Goal: Task Accomplishment & Management: Complete application form

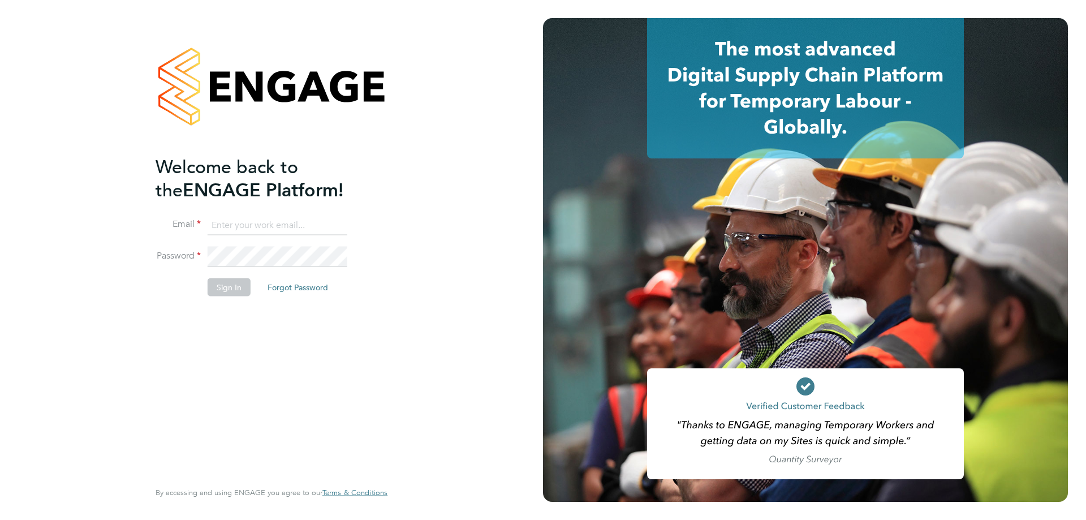
type input "vistry@caval.co.uk"
click at [235, 295] on button "Sign In" at bounding box center [229, 287] width 43 height 18
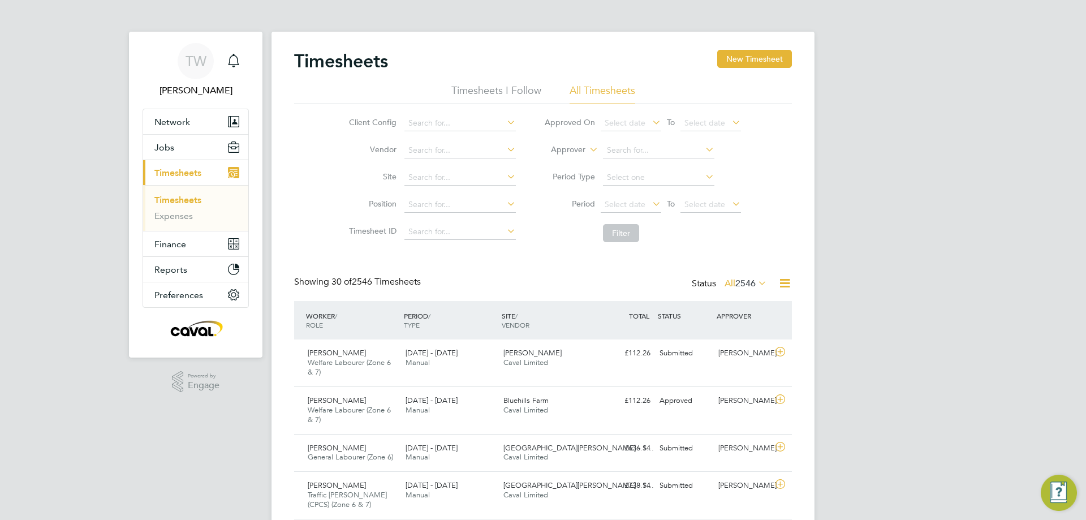
click at [176, 206] on li "Timesheets" at bounding box center [196, 203] width 85 height 16
click at [176, 202] on link "Timesheets" at bounding box center [177, 200] width 47 height 11
click at [735, 54] on button "New Timesheet" at bounding box center [754, 59] width 75 height 18
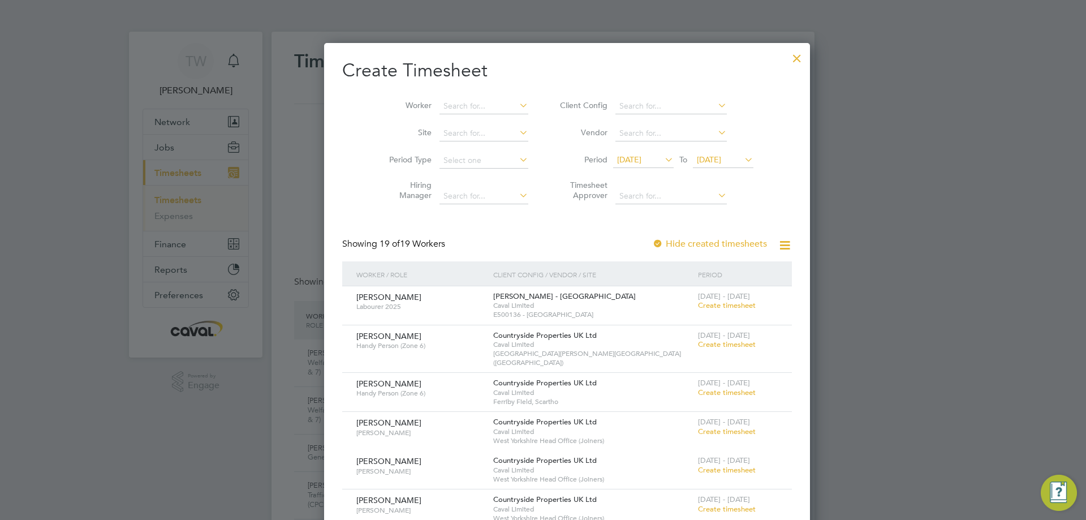
click at [662, 162] on icon at bounding box center [662, 160] width 0 height 16
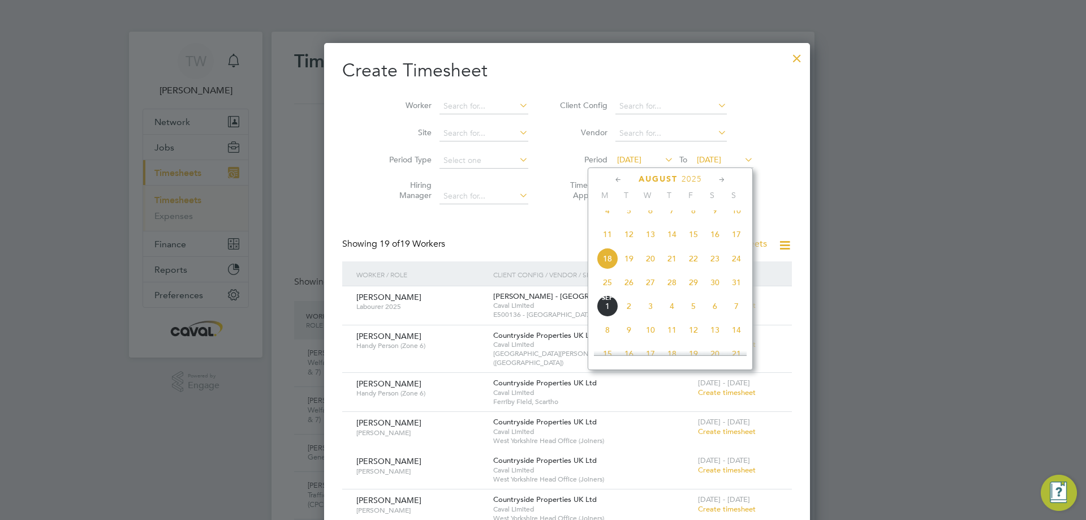
click at [606, 293] on span "25" at bounding box center [607, 281] width 21 height 21
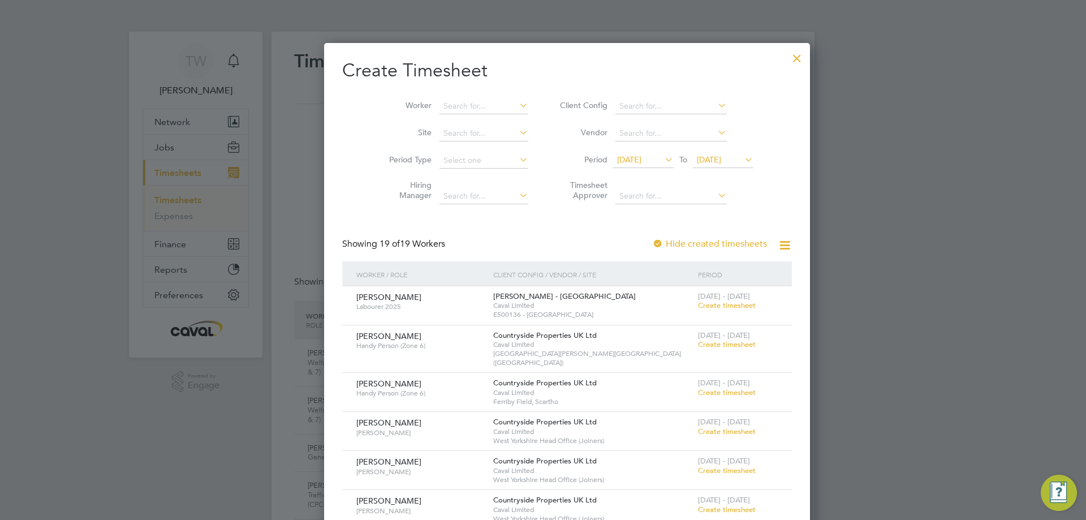
click at [714, 158] on span "[DATE]" at bounding box center [709, 159] width 24 height 10
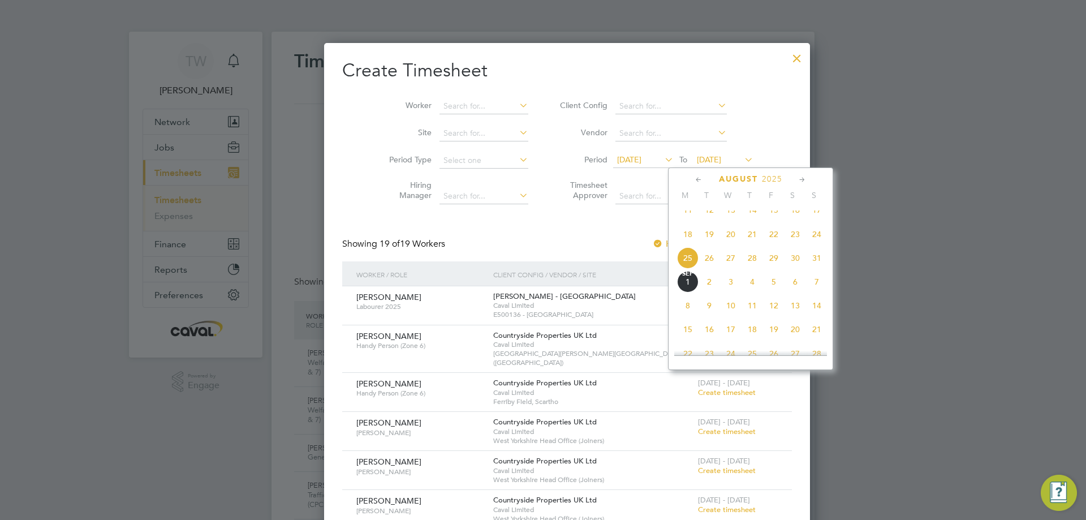
click at [813, 269] on span "31" at bounding box center [816, 257] width 21 height 21
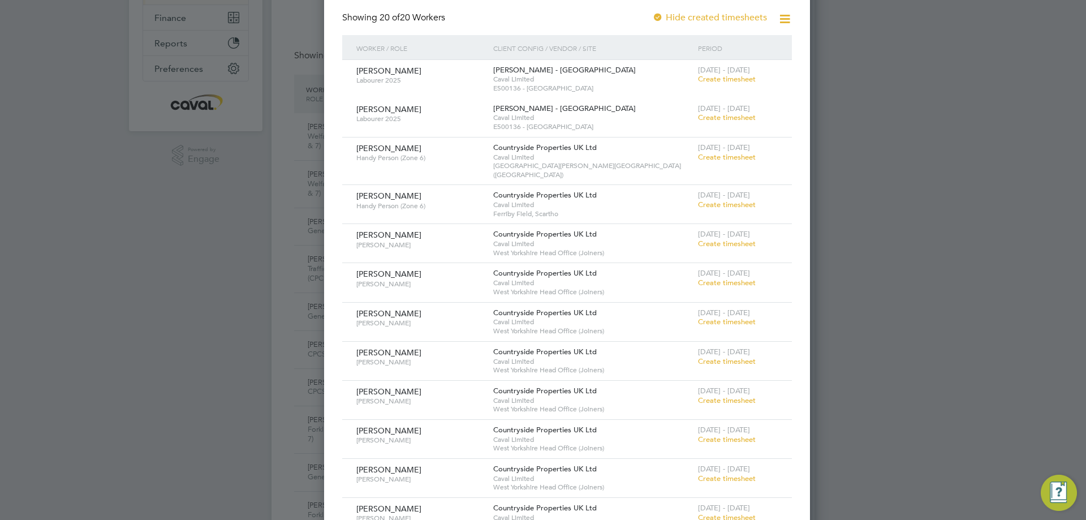
click at [706, 159] on span "Create timesheet" at bounding box center [727, 157] width 58 height 10
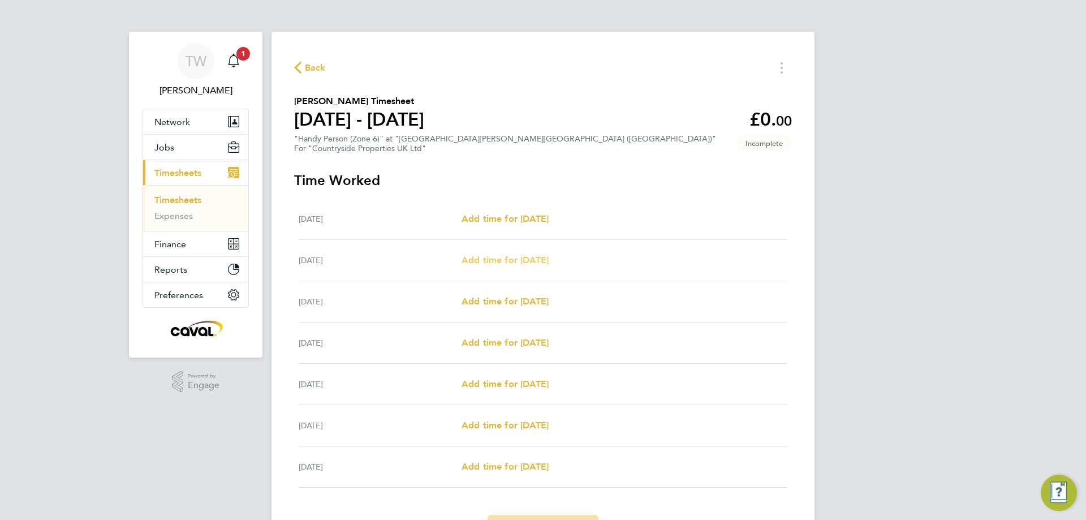
click at [510, 258] on span "Add time for [DATE]" at bounding box center [505, 260] width 87 height 11
select select "30"
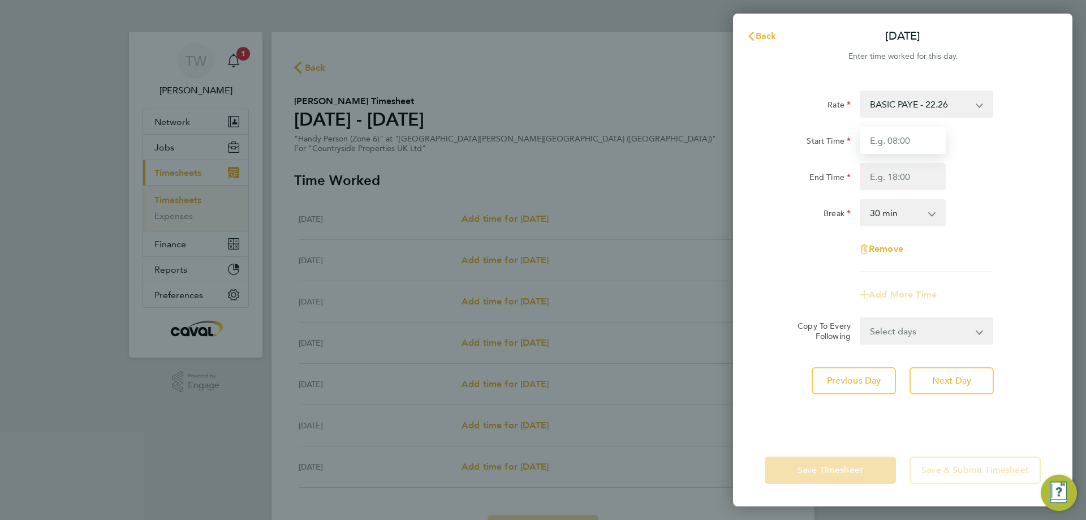
click at [928, 138] on input "Start Time" at bounding box center [903, 140] width 86 height 27
type input "08:00"
click at [897, 180] on input "End Time" at bounding box center [903, 176] width 86 height 27
type input "16:30"
click at [903, 346] on div "Rate BASIC PAYE - 22.26 Start Time 08:00 End Time 16:30 Break 0 min 15 min 30 m…" at bounding box center [902, 255] width 339 height 357
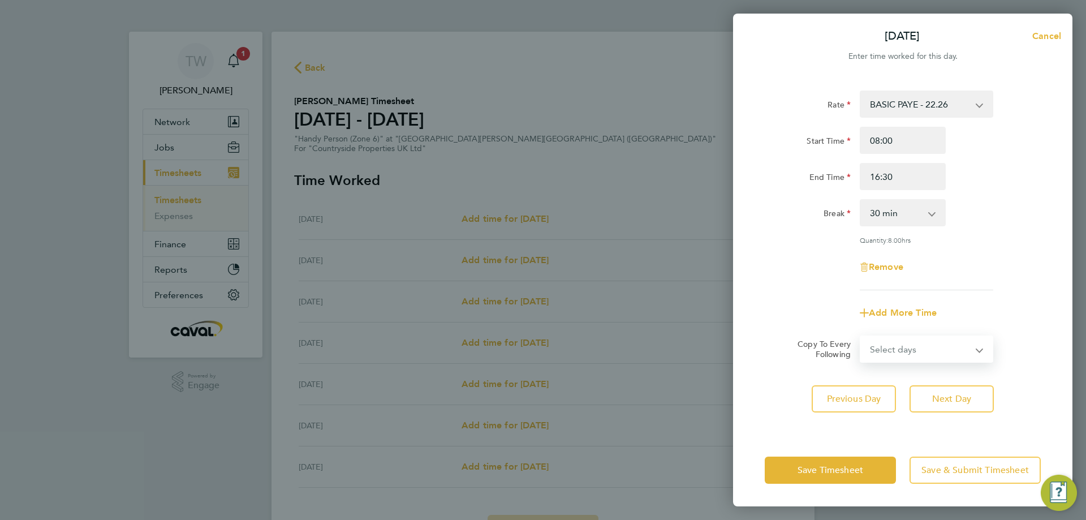
click at [908, 348] on select "Select days Day Weekday (Mon-Fri) Weekend (Sat-Sun) [DATE] [DATE] [DATE] [DATE]…" at bounding box center [920, 349] width 119 height 25
select select "DAY"
click at [861, 337] on select "Select days Day Weekday (Mon-Fri) Weekend (Sat-Sun) [DATE] [DATE] [DATE] [DATE]…" at bounding box center [920, 349] width 119 height 25
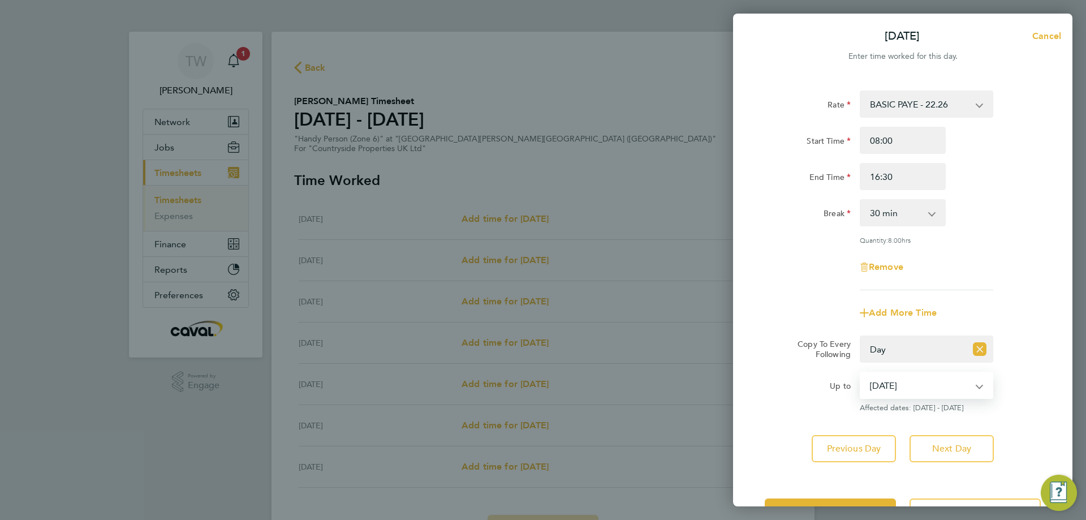
click at [911, 384] on select "[DATE] [DATE] [DATE] [DATE] [DATE]" at bounding box center [920, 385] width 118 height 25
click at [790, 412] on div "Rate BASIC PAYE - 22.26 Start Time 08:00 End Time 16:30 Break 0 min 15 min 30 m…" at bounding box center [902, 276] width 339 height 399
click at [893, 392] on select "[DATE] [DATE] [DATE] [DATE] [DATE]" at bounding box center [920, 385] width 118 height 25
select select "[DATE]"
click at [861, 373] on select "[DATE] [DATE] [DATE] [DATE] [DATE]" at bounding box center [920, 385] width 118 height 25
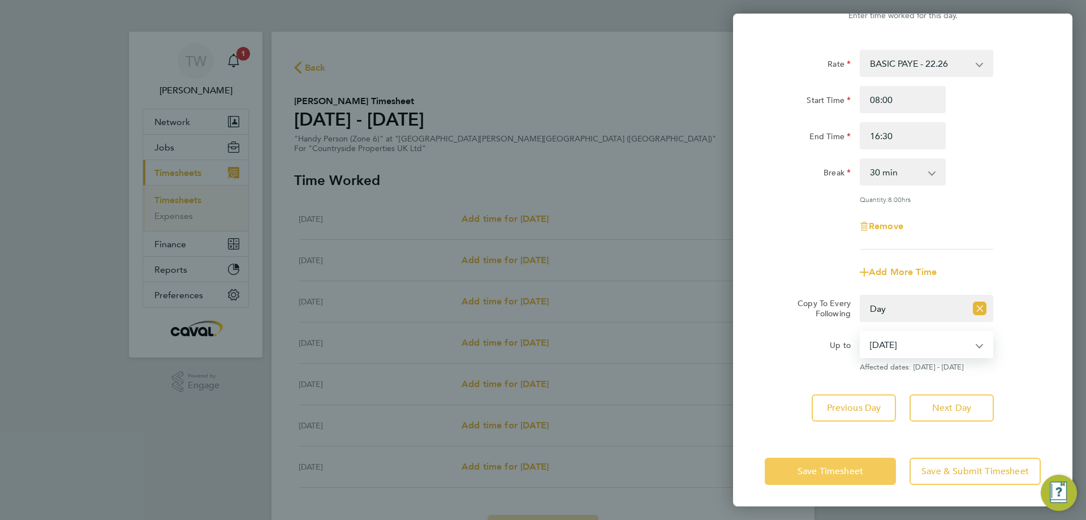
click at [870, 472] on button "Save Timesheet" at bounding box center [830, 471] width 131 height 27
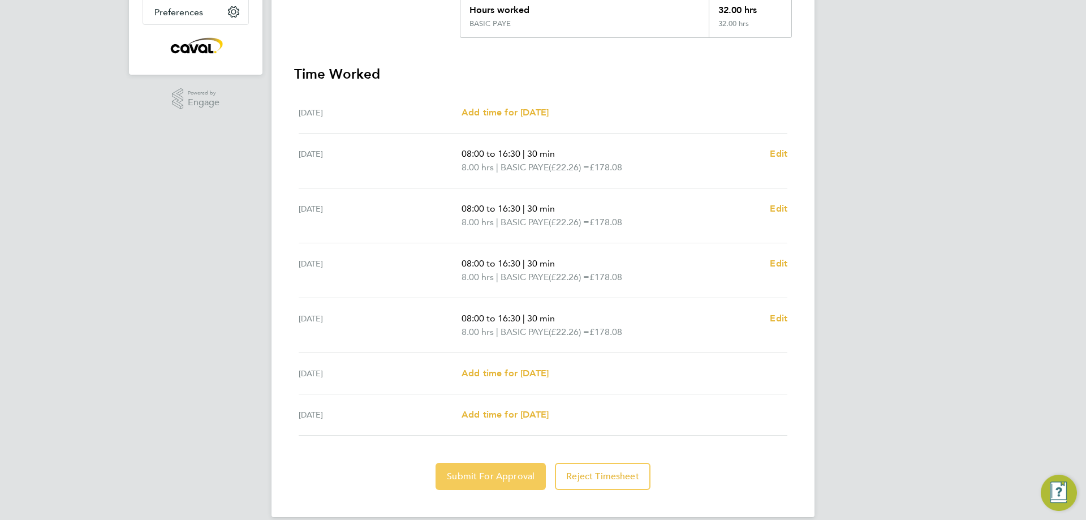
click at [507, 471] on span "Submit For Approval" at bounding box center [491, 476] width 88 height 11
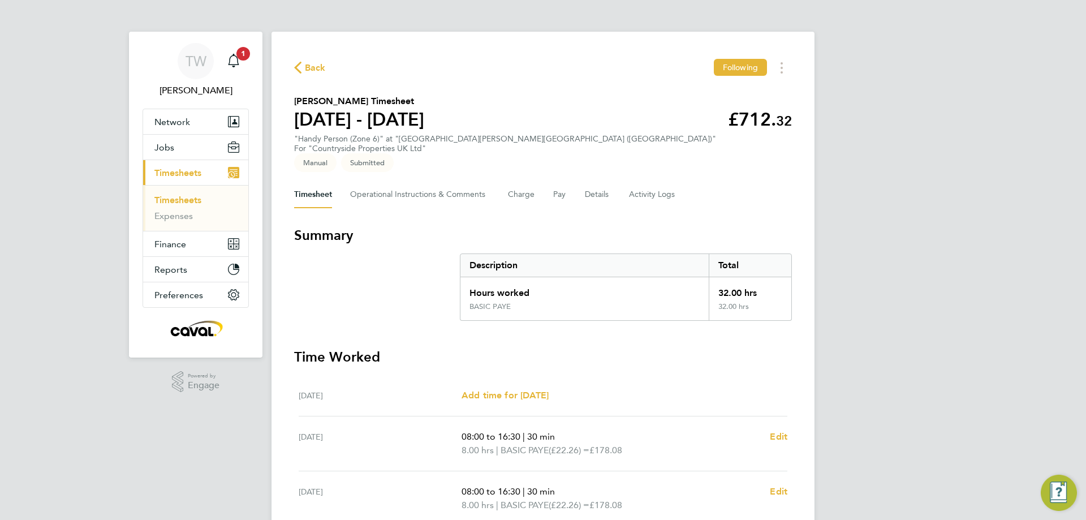
click at [324, 71] on span "Back" at bounding box center [315, 68] width 21 height 14
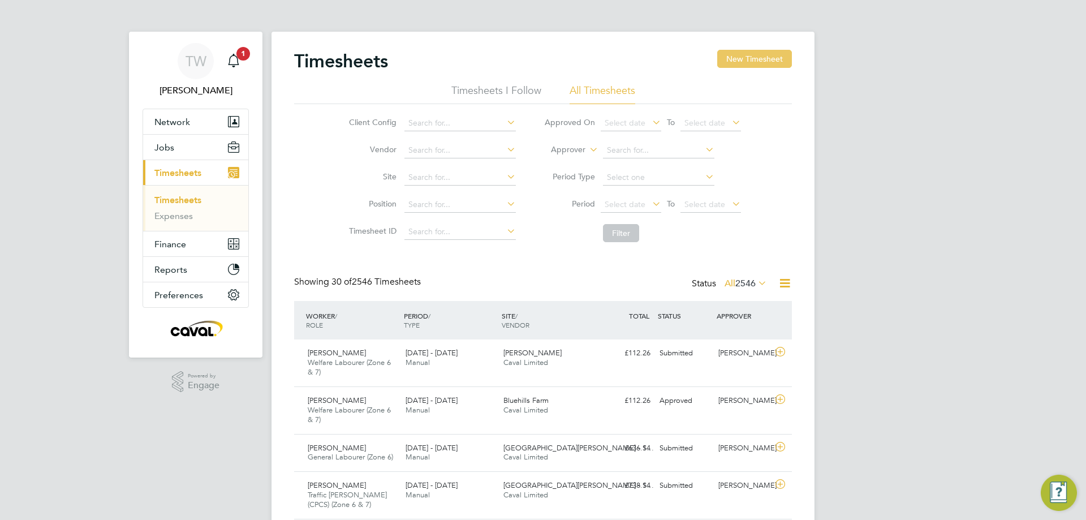
click at [758, 60] on button "New Timesheet" at bounding box center [754, 59] width 75 height 18
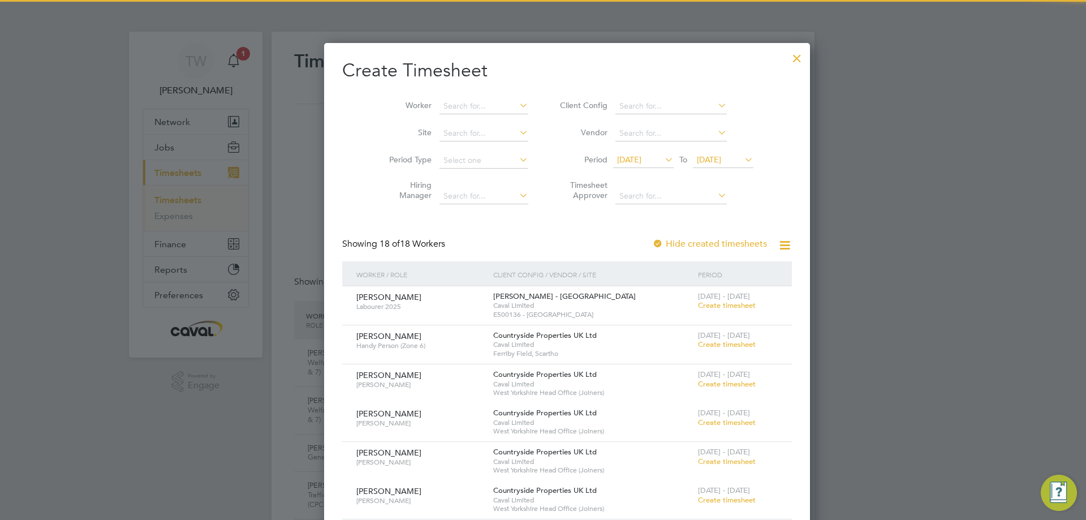
click at [633, 163] on span "[DATE]" at bounding box center [629, 159] width 24 height 10
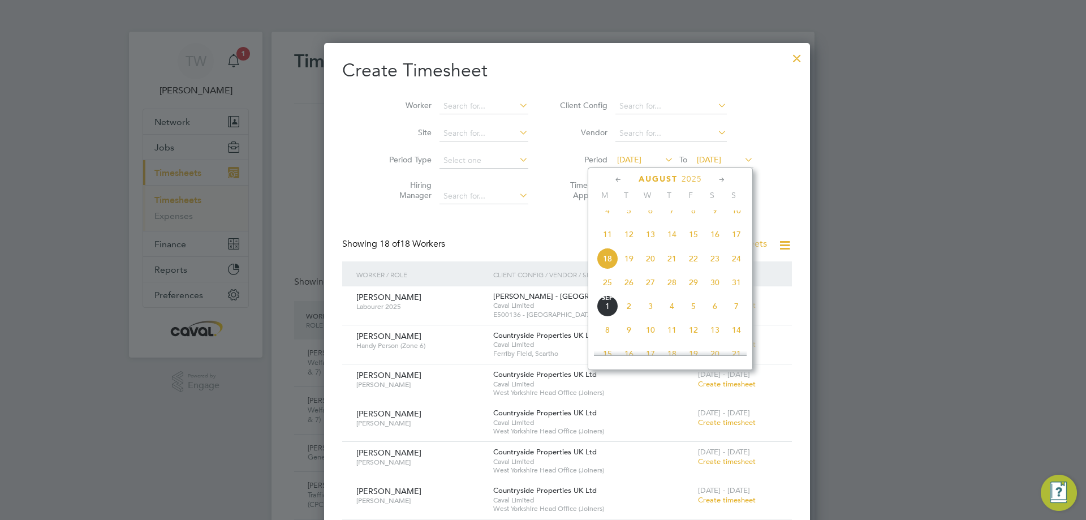
click at [605, 293] on span "25" at bounding box center [607, 281] width 21 height 21
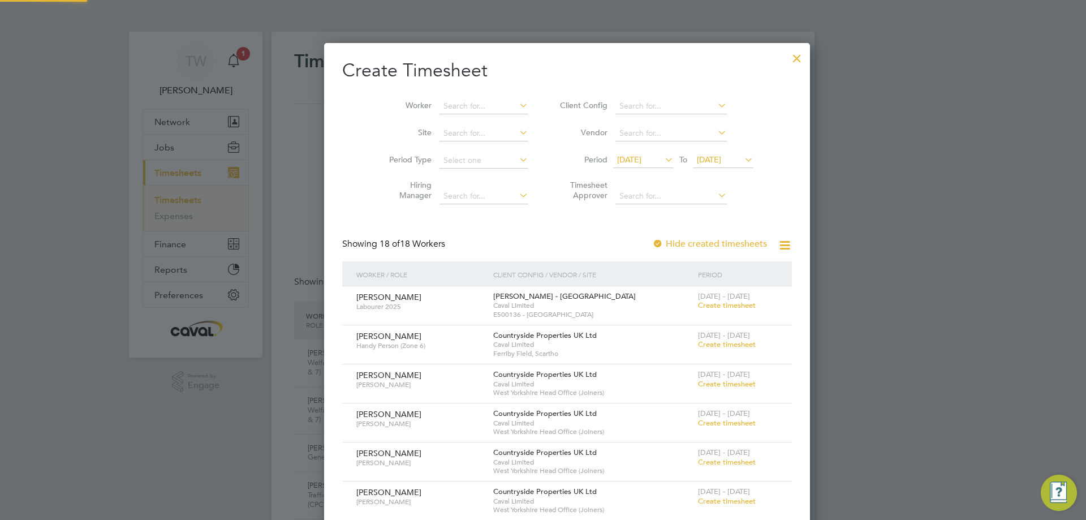
click at [700, 153] on div "[DATE] To [DATE]" at bounding box center [683, 161] width 140 height 16
click at [697, 161] on span "[DATE]" at bounding box center [709, 159] width 24 height 10
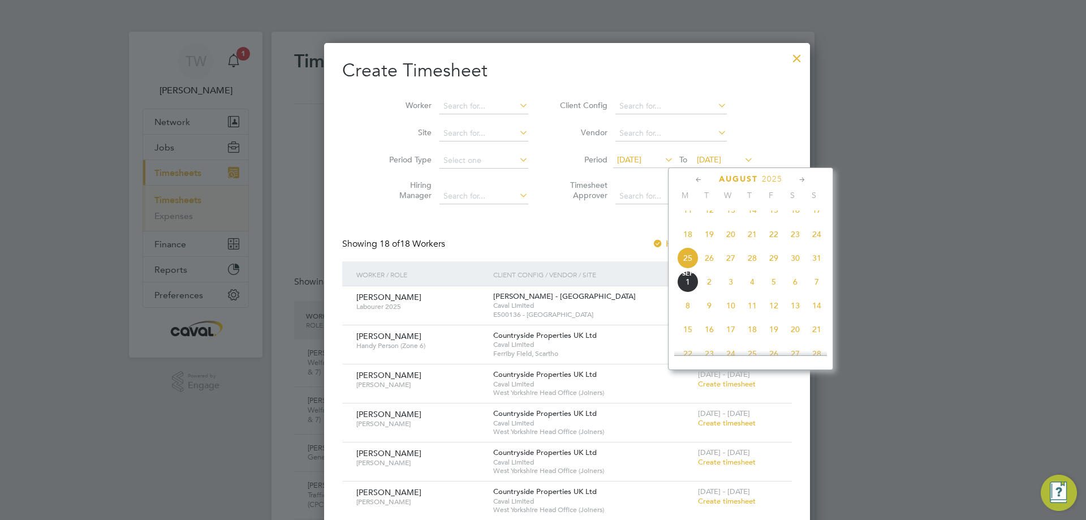
click at [819, 269] on span "31" at bounding box center [816, 257] width 21 height 21
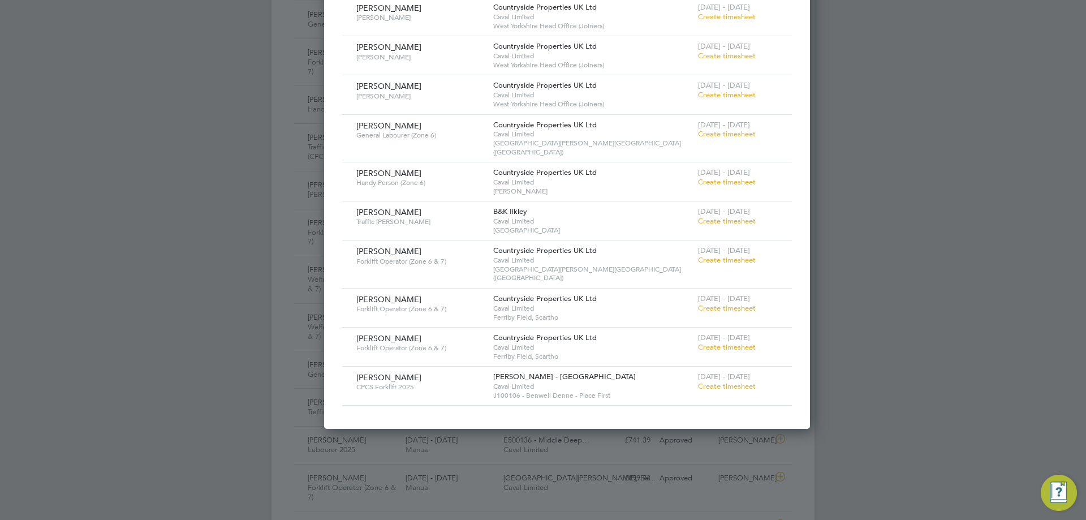
click at [701, 255] on span "Create timesheet" at bounding box center [727, 260] width 58 height 10
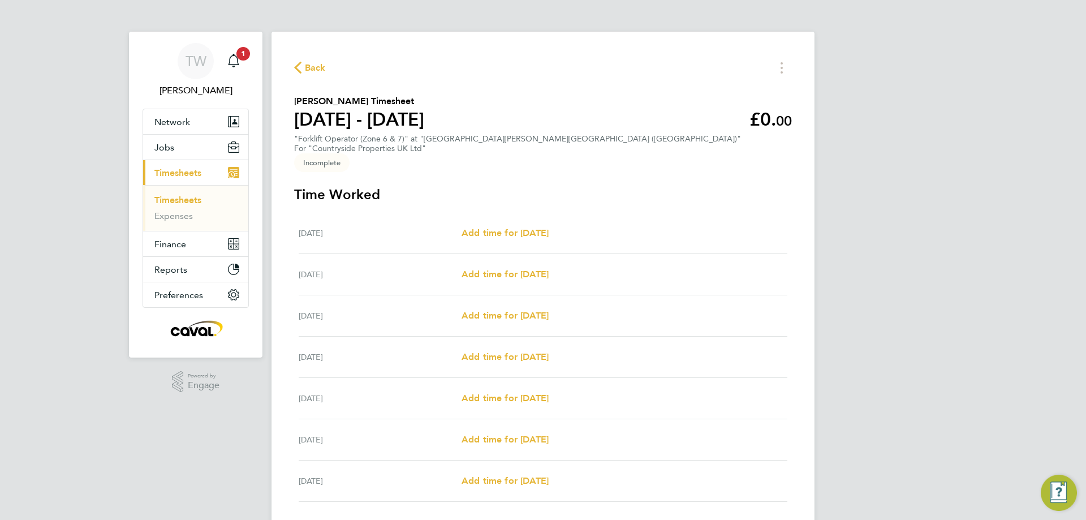
click at [507, 254] on div "[DATE] Add time for [DATE] Add time for [DATE]" at bounding box center [543, 274] width 489 height 41
click at [508, 269] on span "Add time for [DATE]" at bounding box center [505, 274] width 87 height 11
select select "30"
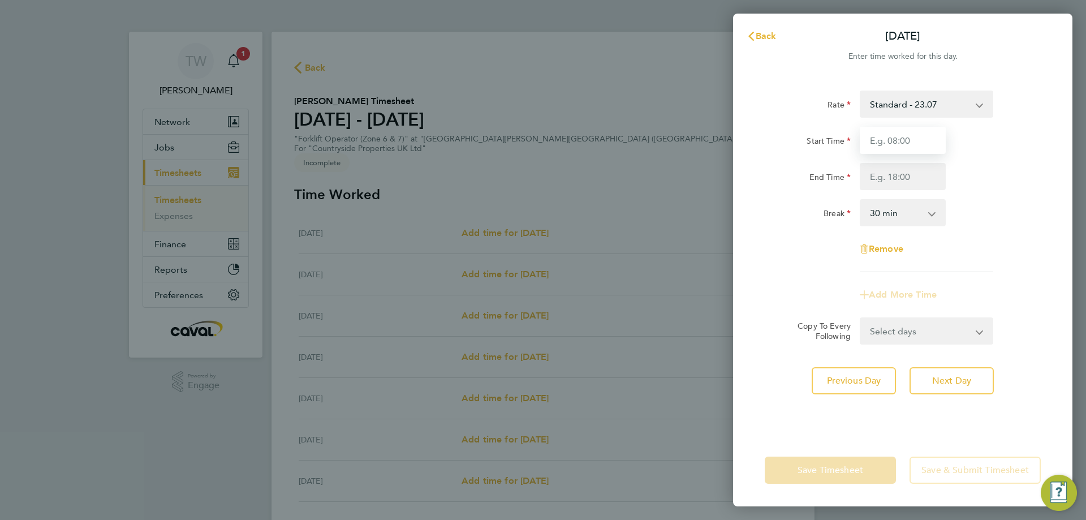
click at [894, 143] on input "Start Time" at bounding box center [903, 140] width 86 height 27
type input "08:00"
click at [893, 176] on input "End Time" at bounding box center [903, 176] width 86 height 27
type input "16:30"
click at [896, 337] on select "Select days Day Weekday (Mon-Fri) Weekend (Sat-Sun) [DATE] [DATE] [DATE] [DATE]…" at bounding box center [920, 330] width 119 height 25
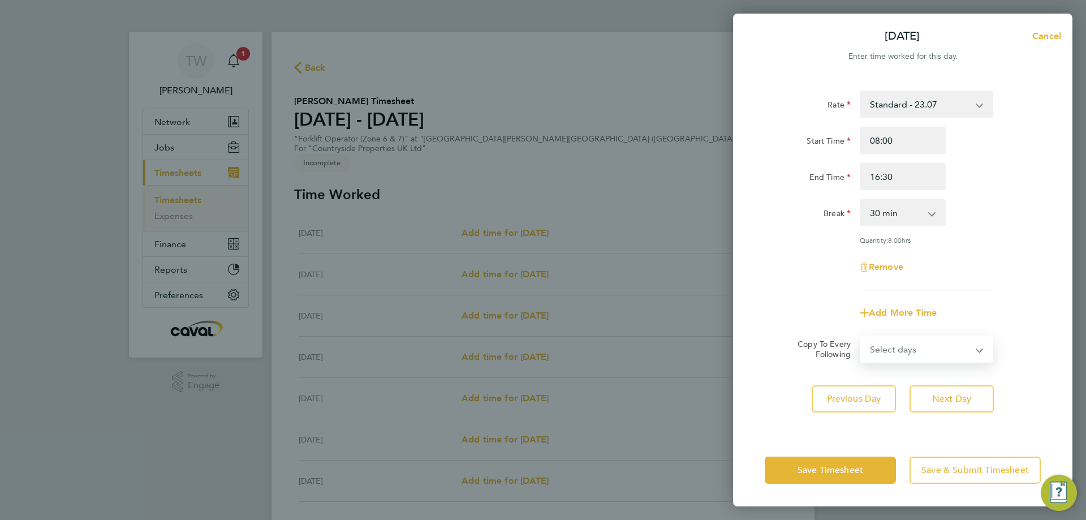
select select "DAY"
click at [861, 337] on select "Select days Day Weekday (Mon-Fri) Weekend (Sat-Sun) [DATE] [DATE] [DATE] [DATE]…" at bounding box center [920, 349] width 119 height 25
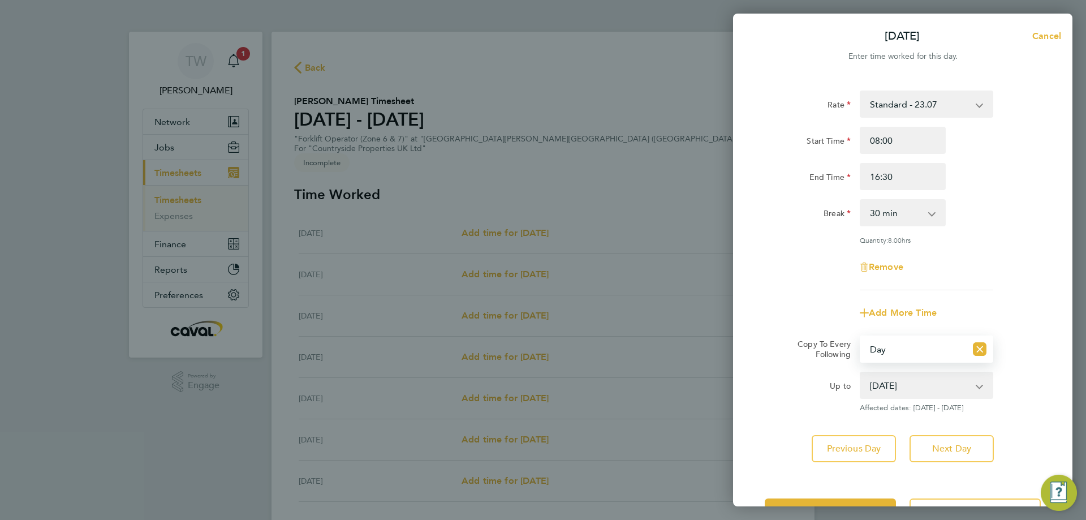
click at [896, 386] on select "[DATE] [DATE] [DATE] [DATE] [DATE]" at bounding box center [920, 385] width 118 height 25
select select "[DATE]"
click at [861, 373] on select "[DATE] [DATE] [DATE] [DATE] [DATE]" at bounding box center [920, 385] width 118 height 25
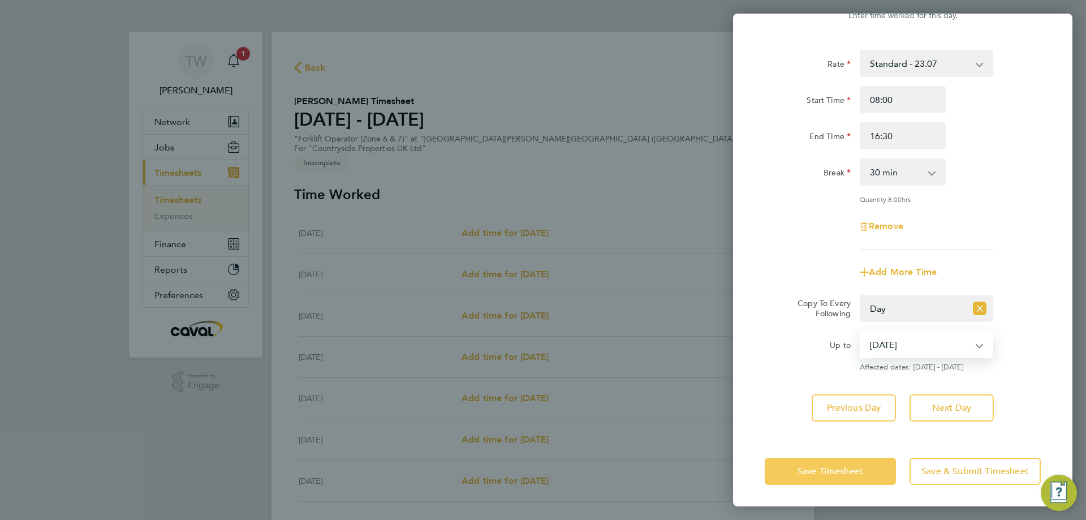
click at [842, 465] on span "Save Timesheet" at bounding box center [830, 470] width 66 height 11
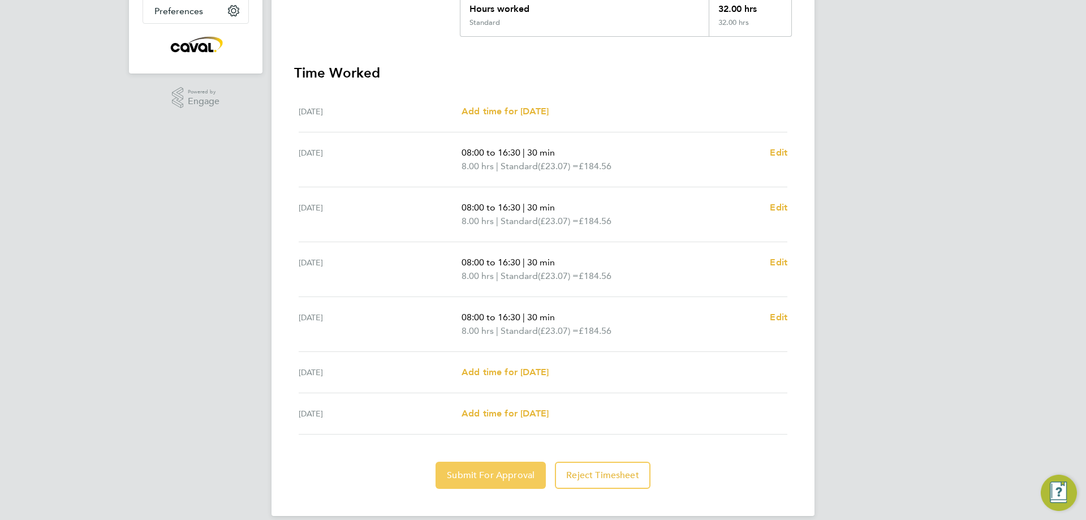
click at [501, 469] on span "Submit For Approval" at bounding box center [491, 474] width 88 height 11
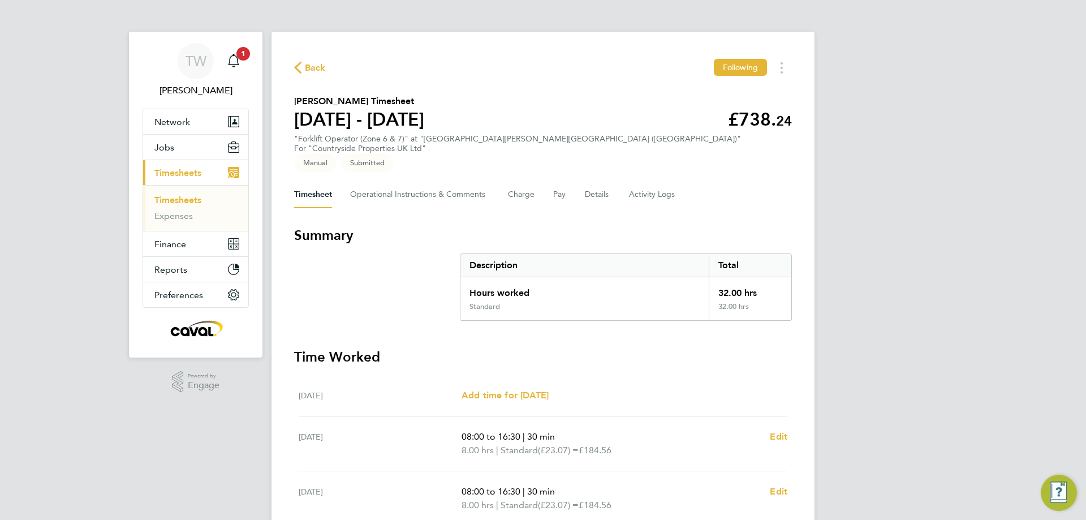
click at [318, 66] on span "Back" at bounding box center [315, 68] width 21 height 14
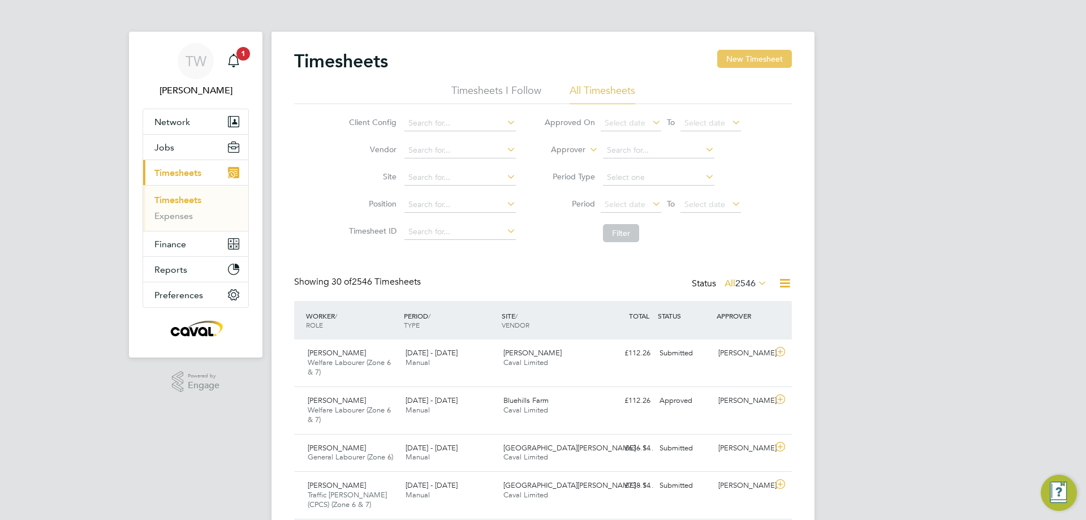
click at [751, 51] on button "New Timesheet" at bounding box center [754, 59] width 75 height 18
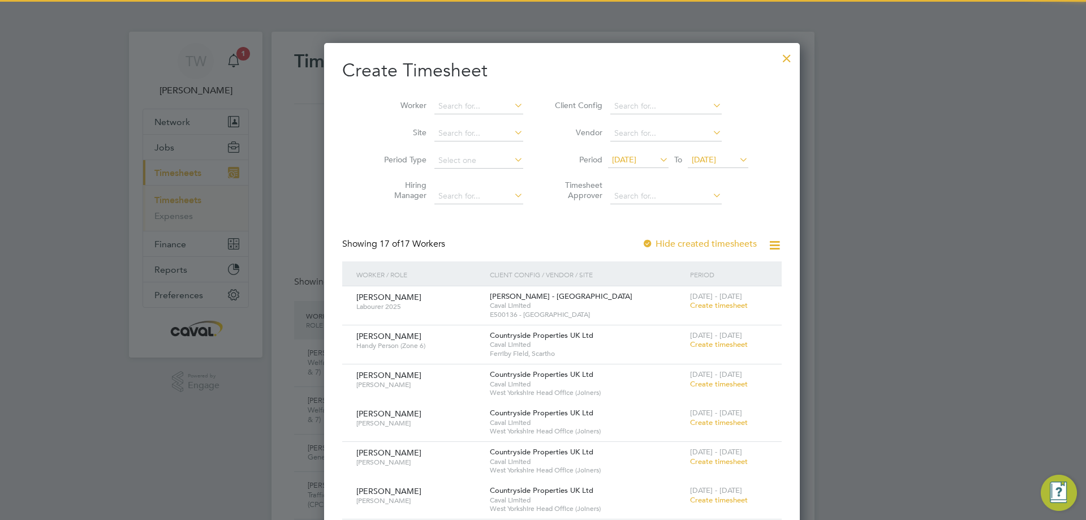
click at [657, 159] on icon at bounding box center [657, 160] width 0 height 16
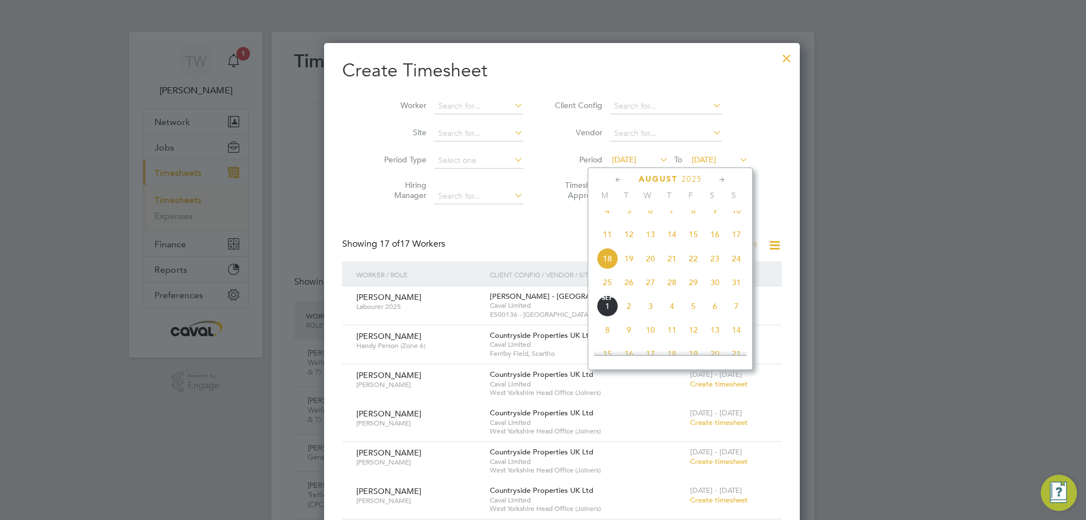
click at [603, 290] on span "25" at bounding box center [607, 281] width 21 height 21
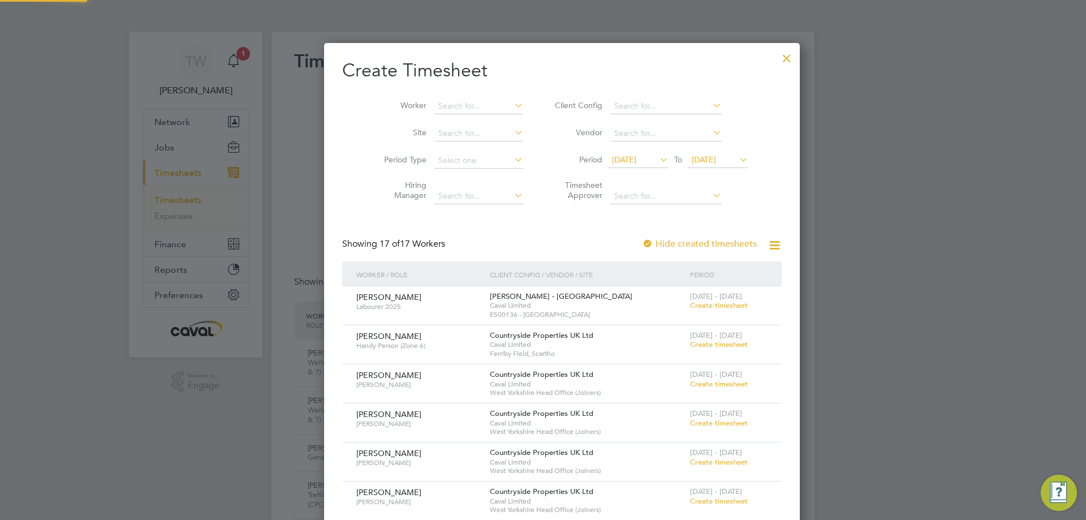
click at [701, 154] on span "[DATE]" at bounding box center [704, 159] width 24 height 10
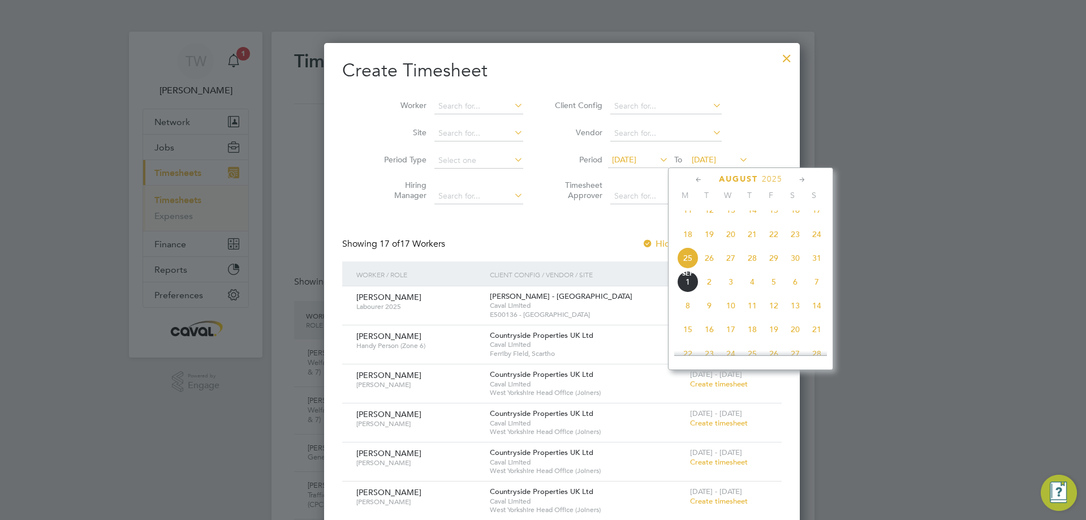
click at [817, 269] on span "31" at bounding box center [816, 257] width 21 height 21
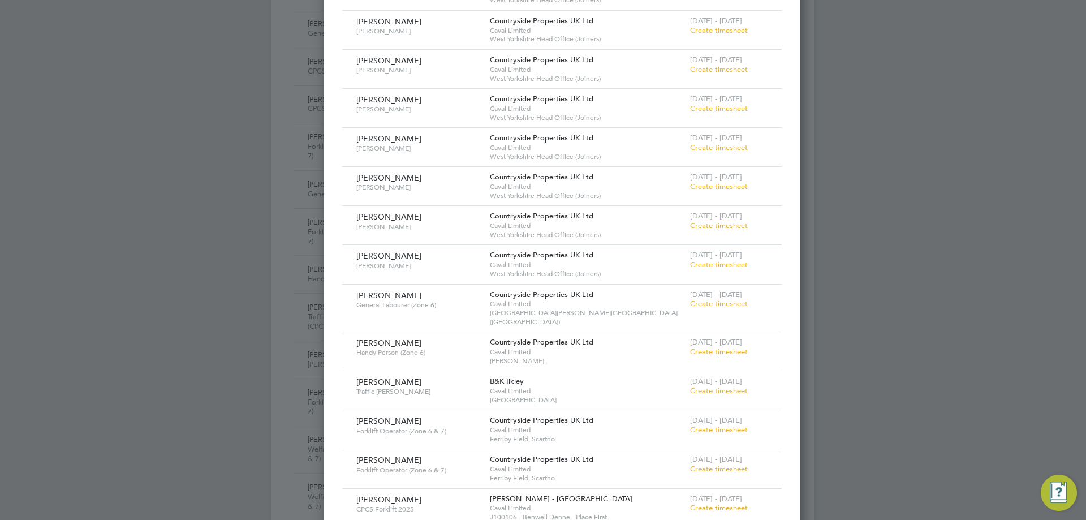
drag, startPoint x: 708, startPoint y: 301, endPoint x: 697, endPoint y: 298, distance: 11.8
click at [706, 301] on span "Create timesheet" at bounding box center [719, 304] width 58 height 10
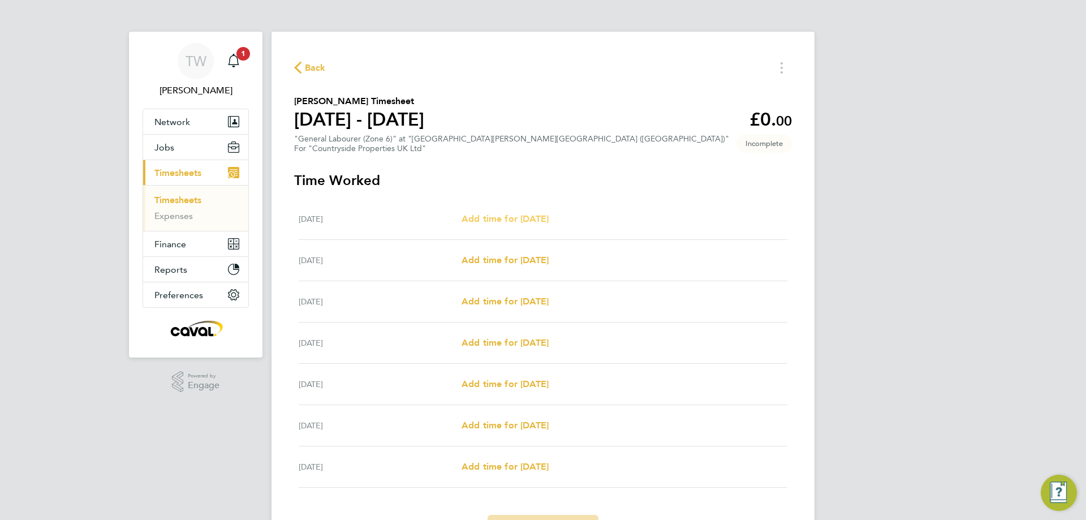
click at [534, 219] on span "Add time for [DATE]" at bounding box center [505, 218] width 87 height 11
select select "30"
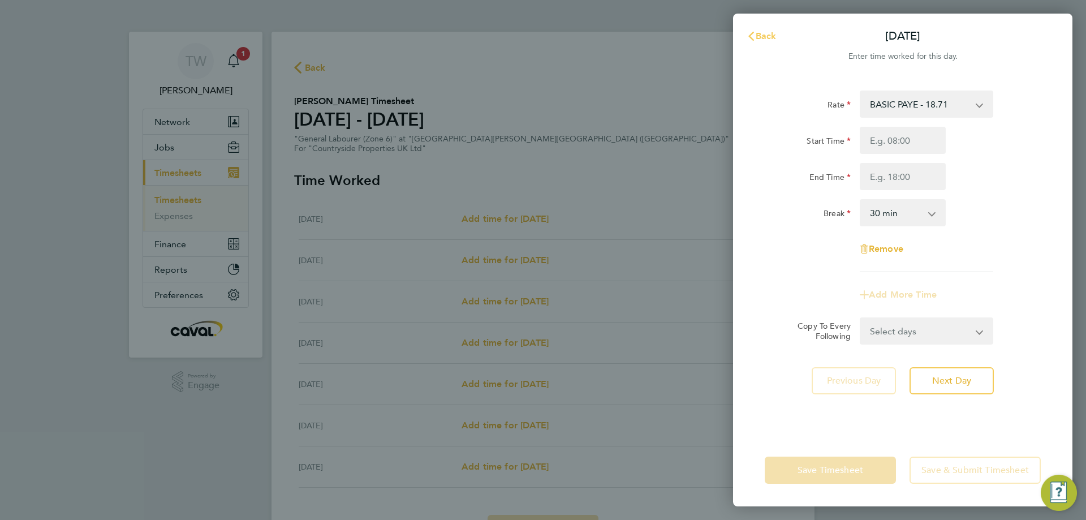
click at [755, 35] on icon "button" at bounding box center [751, 36] width 9 height 9
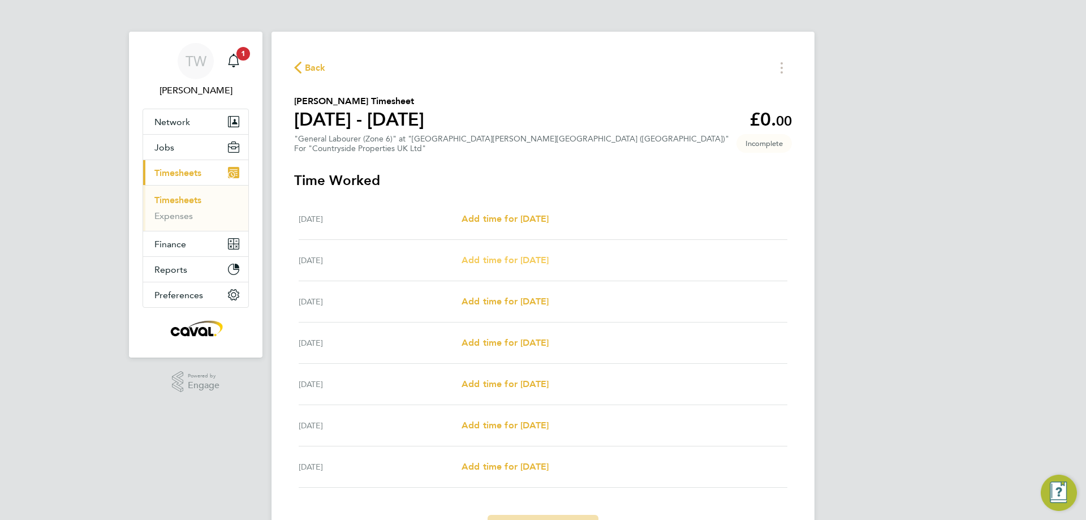
click at [525, 255] on span "Add time for [DATE]" at bounding box center [505, 260] width 87 height 11
select select "30"
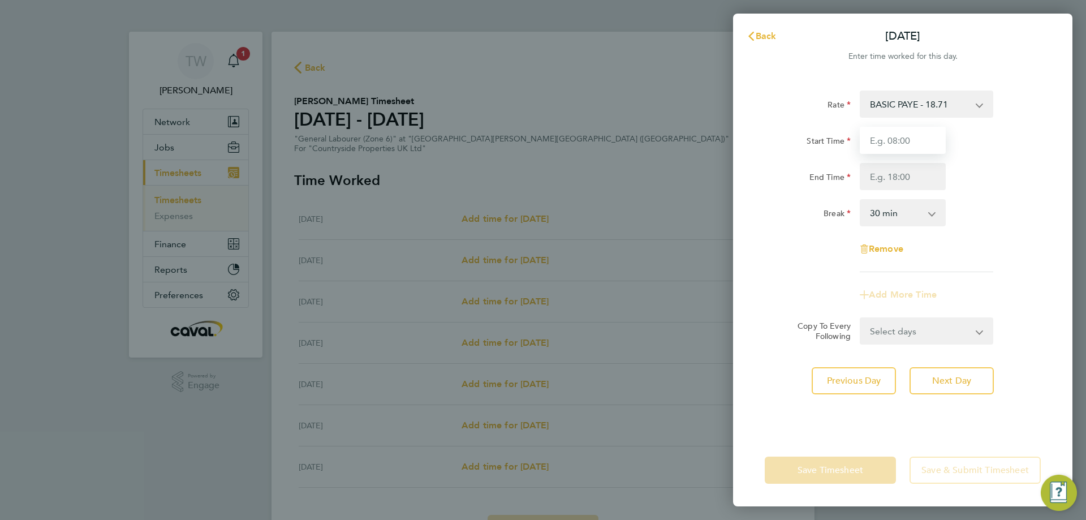
click at [887, 152] on input "Start Time" at bounding box center [903, 140] width 86 height 27
type input "08:00"
click at [898, 176] on input "End Time" at bounding box center [903, 176] width 86 height 27
type input "16:30"
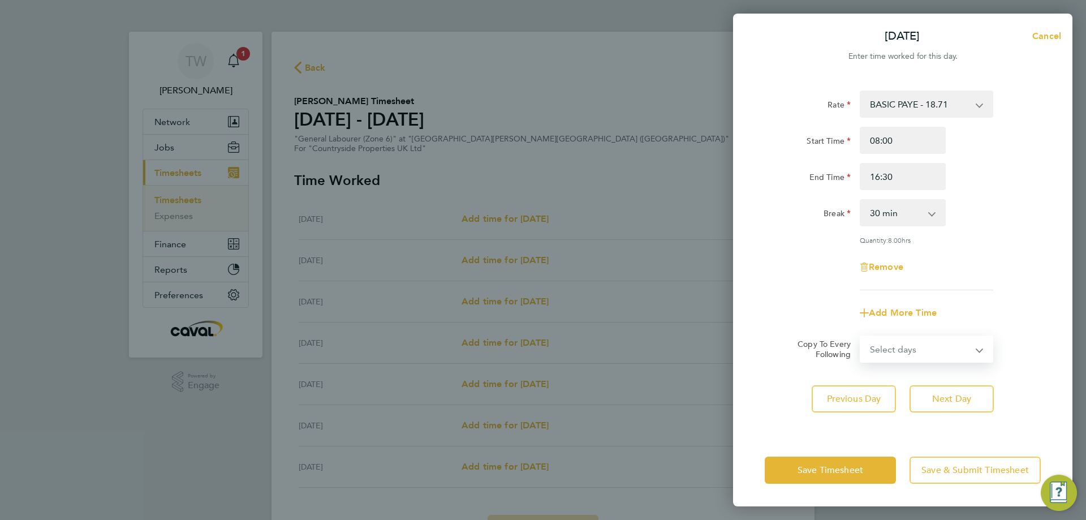
click at [905, 333] on form "Rate BASIC PAYE - 18.71 Start Time 08:00 End Time 16:30 Break 0 min 15 min 30 m…" at bounding box center [903, 226] width 276 height 272
select select "DAY"
click at [861, 337] on select "Select days Day Weekday (Mon-Fri) Weekend (Sat-Sun) [DATE] [DATE] [DATE] [DATE]…" at bounding box center [920, 349] width 119 height 25
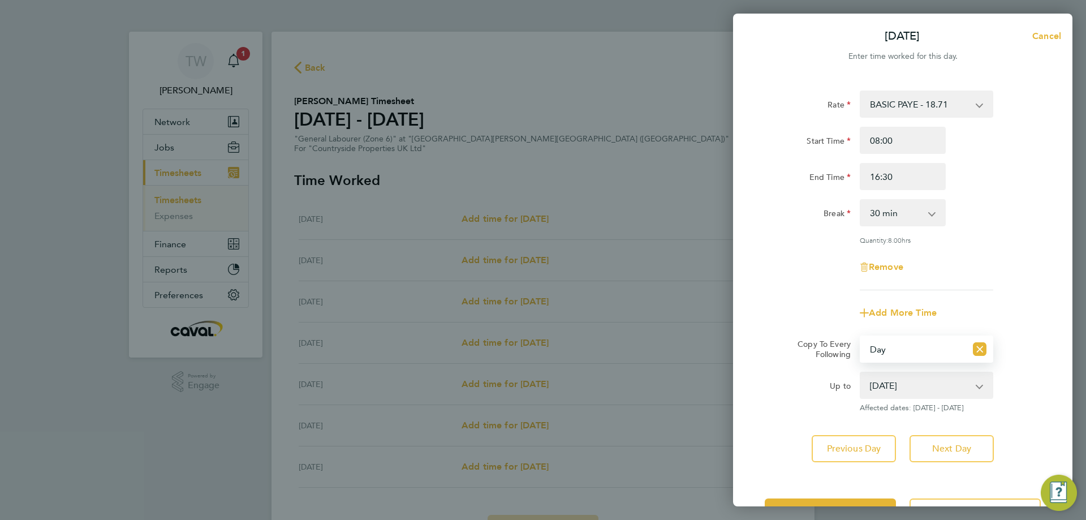
click at [908, 386] on select "[DATE] [DATE] [DATE] [DATE] [DATE]" at bounding box center [920, 385] width 118 height 25
select select "[DATE]"
click at [861, 373] on select "[DATE] [DATE] [DATE] [DATE] [DATE]" at bounding box center [920, 385] width 118 height 25
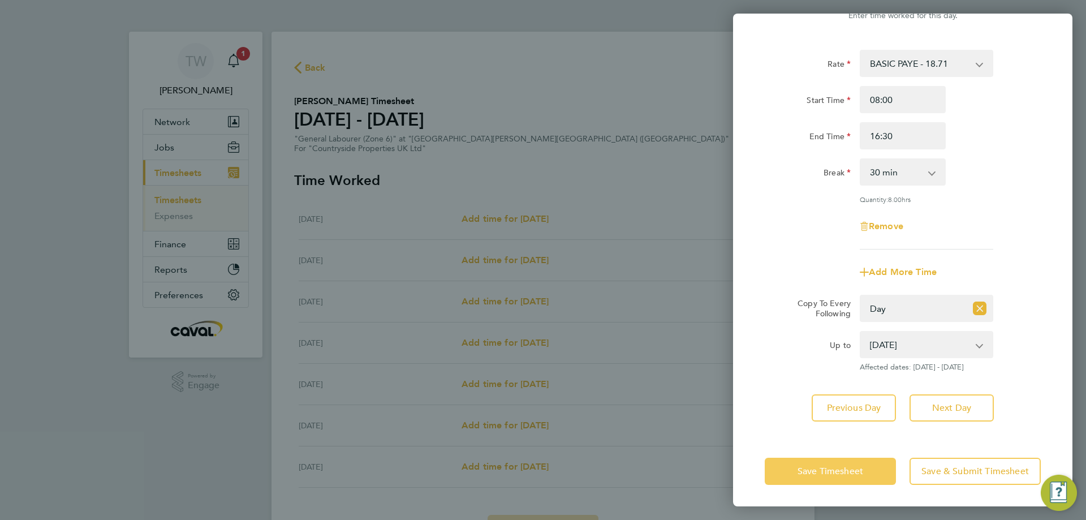
click at [839, 471] on span "Save Timesheet" at bounding box center [830, 470] width 66 height 11
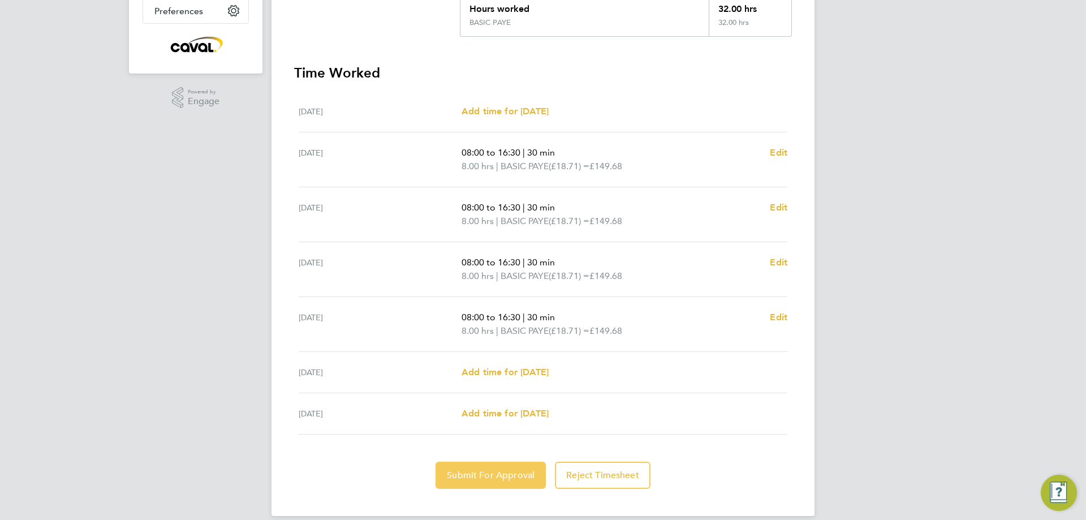
click at [518, 469] on span "Submit For Approval" at bounding box center [491, 474] width 88 height 11
